Goal: Task Accomplishment & Management: Complete application form

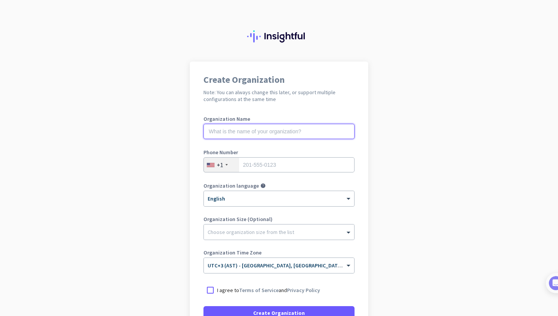
click at [255, 135] on input "text" at bounding box center [278, 131] width 151 height 15
type input "Mercor"
click at [223, 164] on div "+1" at bounding box center [221, 164] width 35 height 14
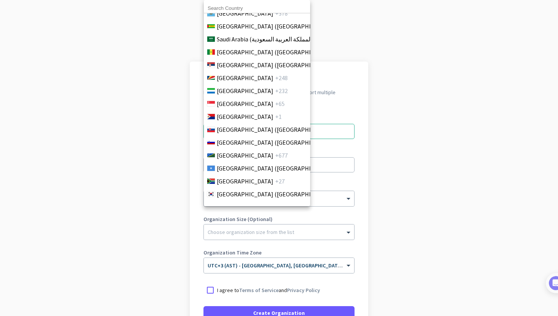
scroll to position [2459, 0]
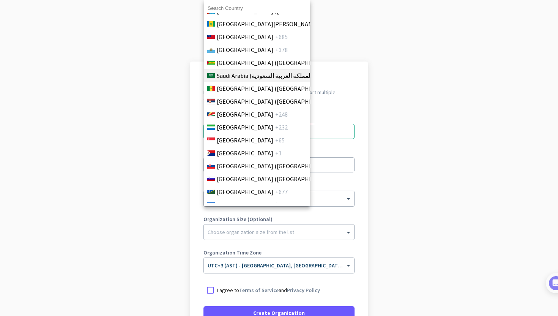
click at [249, 82] on li "Saudi Arabia (‫المملكة العربية السعودية‬‎) +966" at bounding box center [256, 75] width 107 height 13
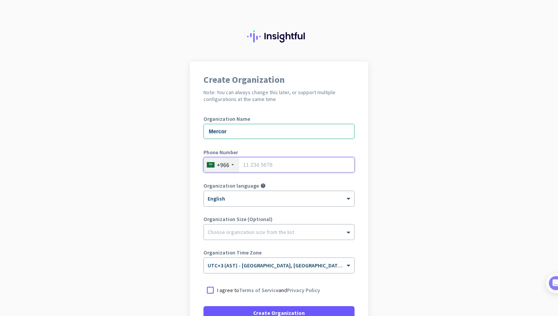
click at [270, 160] on input "tel" at bounding box center [278, 164] width 151 height 15
type input "541113187"
click at [253, 202] on div "× English" at bounding box center [279, 198] width 150 height 15
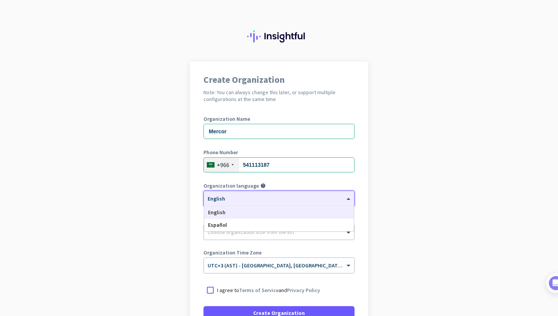
click at [153, 206] on app-onboarding-organization "Create Organization Note: You can always change this later, or support multiple…" at bounding box center [279, 225] width 558 height 328
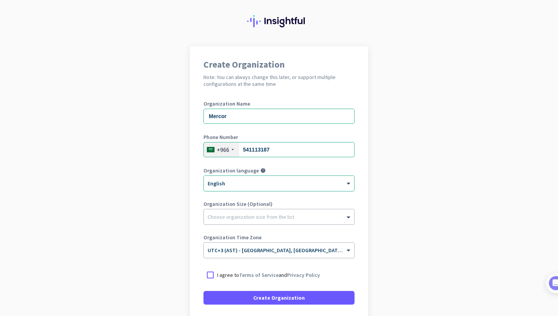
scroll to position [16, 0]
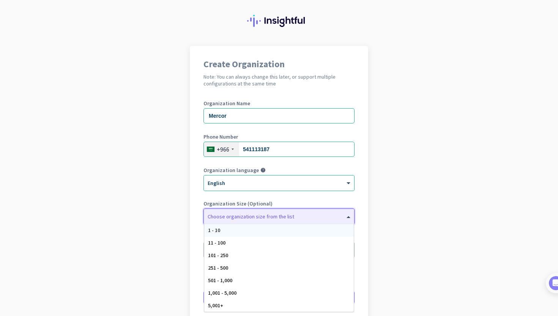
click at [248, 218] on div "Choose organization size from the list" at bounding box center [250, 216] width 86 height 7
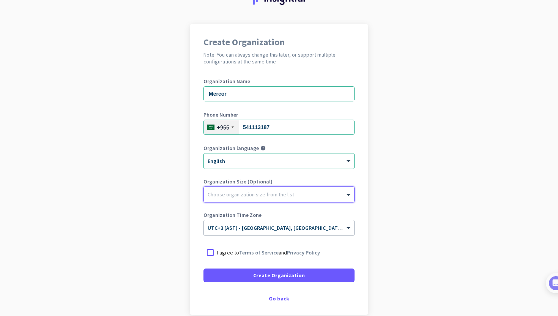
scroll to position [47, 0]
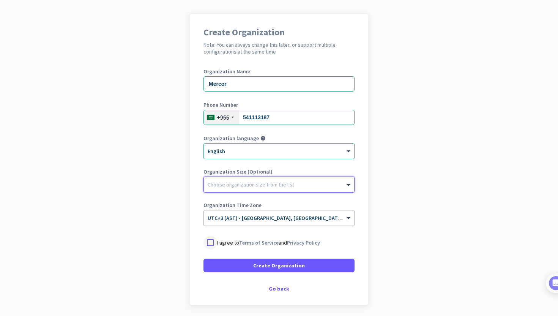
click at [211, 243] on div at bounding box center [210, 243] width 14 height 14
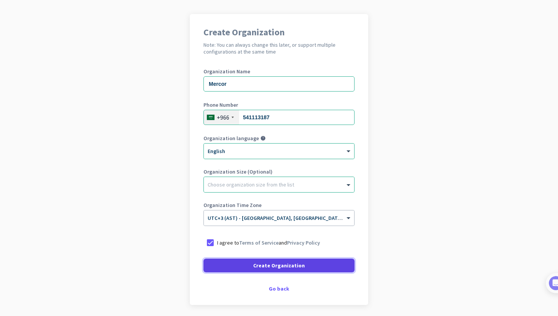
click at [234, 267] on span at bounding box center [278, 265] width 151 height 18
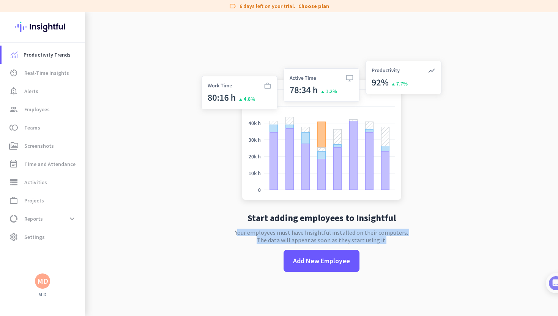
drag, startPoint x: 274, startPoint y: 245, endPoint x: 251, endPoint y: 226, distance: 29.6
click at [251, 226] on div "Start adding employees to Insightful Your employees must have Insightful instal…" at bounding box center [321, 170] width 251 height 316
click at [220, 206] on img at bounding box center [321, 131] width 251 height 151
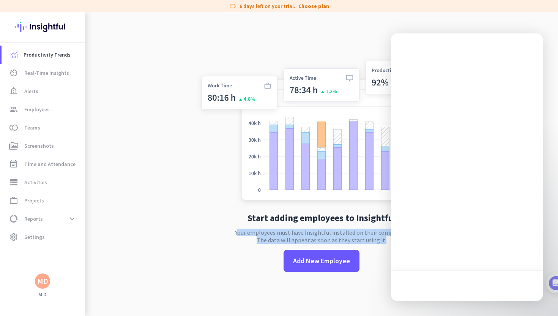
click at [240, 237] on p "Your employees must have Insightful installed on their computers. The data will…" at bounding box center [321, 235] width 173 height 15
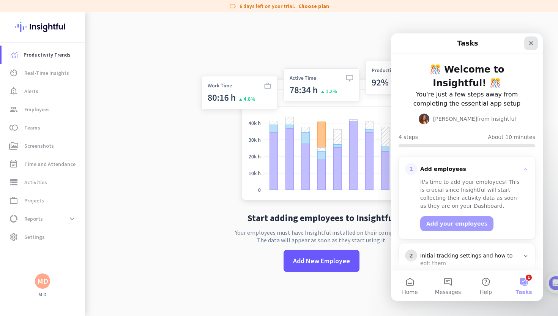
click at [528, 44] on icon "Close" at bounding box center [531, 43] width 6 height 6
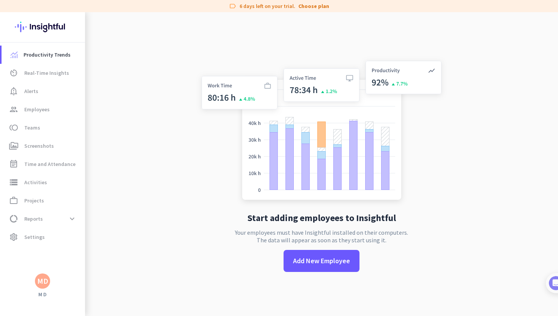
click at [317, 2] on div "label 6 days left on your trial. Choose plan" at bounding box center [279, 6] width 558 height 12
click at [328, 270] on span at bounding box center [321, 261] width 76 height 22
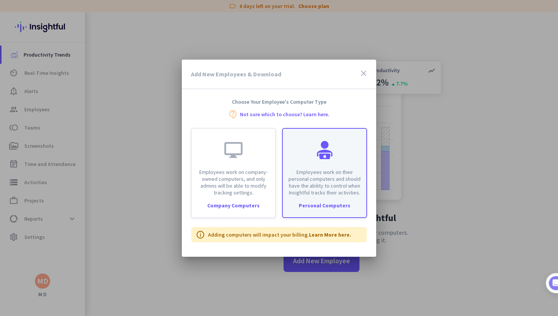
click at [339, 205] on div "Personal Computers" at bounding box center [324, 205] width 83 height 5
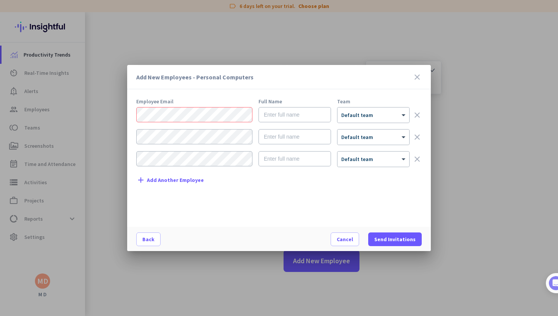
click at [416, 74] on icon "close" at bounding box center [416, 76] width 9 height 9
